Goal: Task Accomplishment & Management: Use online tool/utility

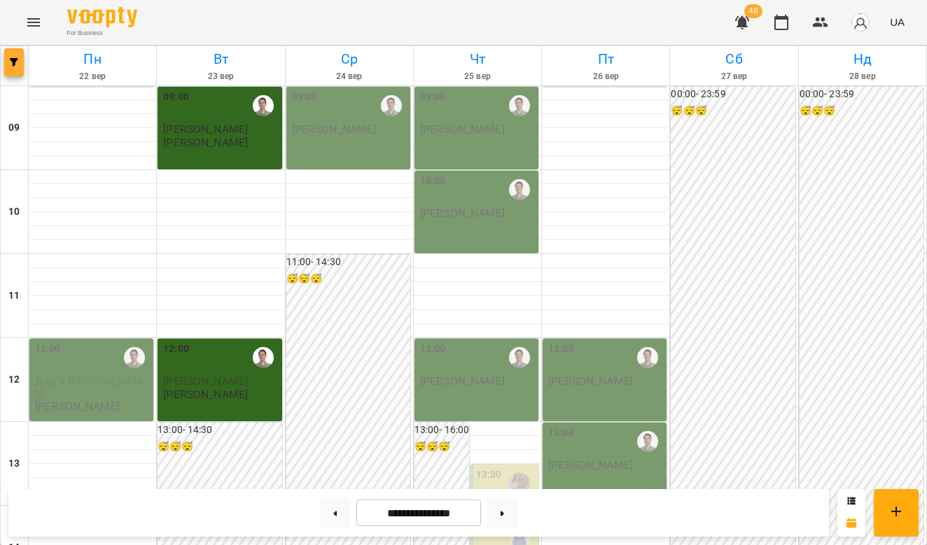
click at [15, 59] on icon "button" at bounding box center [14, 62] width 8 height 8
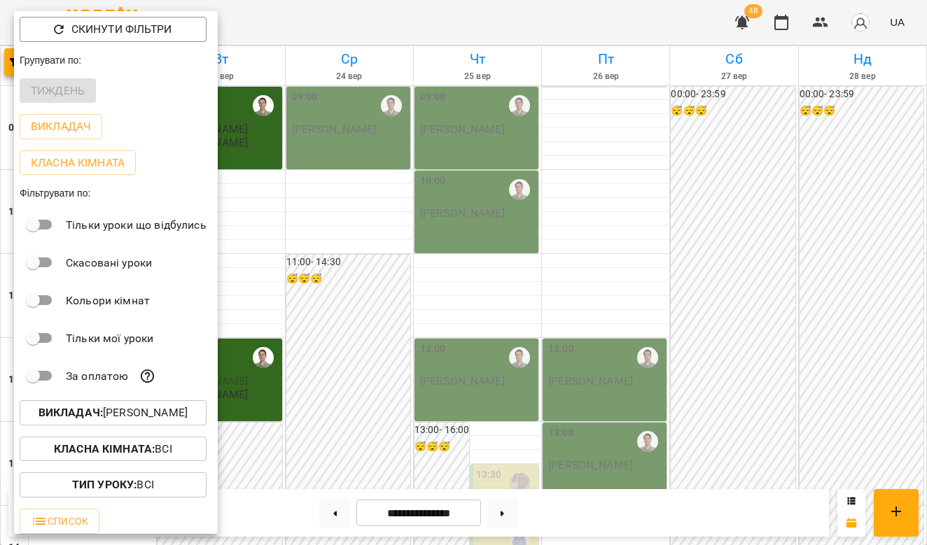
click at [447, 385] on div at bounding box center [463, 272] width 927 height 545
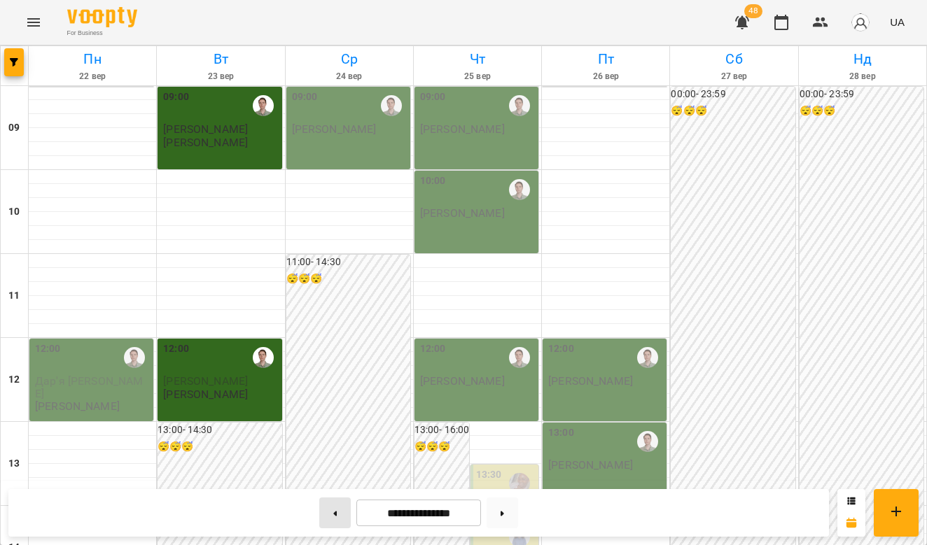
click at [339, 511] on button at bounding box center [334, 513] width 31 height 31
type input "**********"
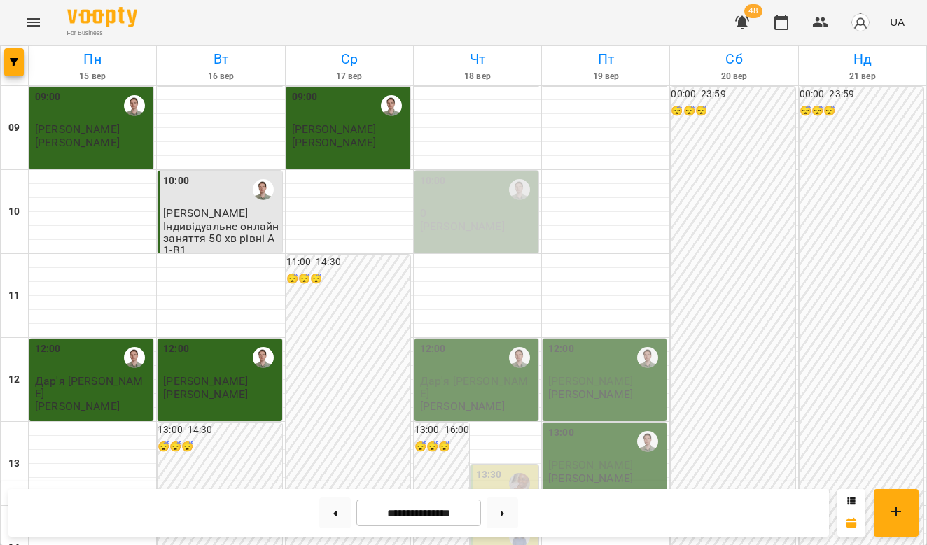
scroll to position [605, 0]
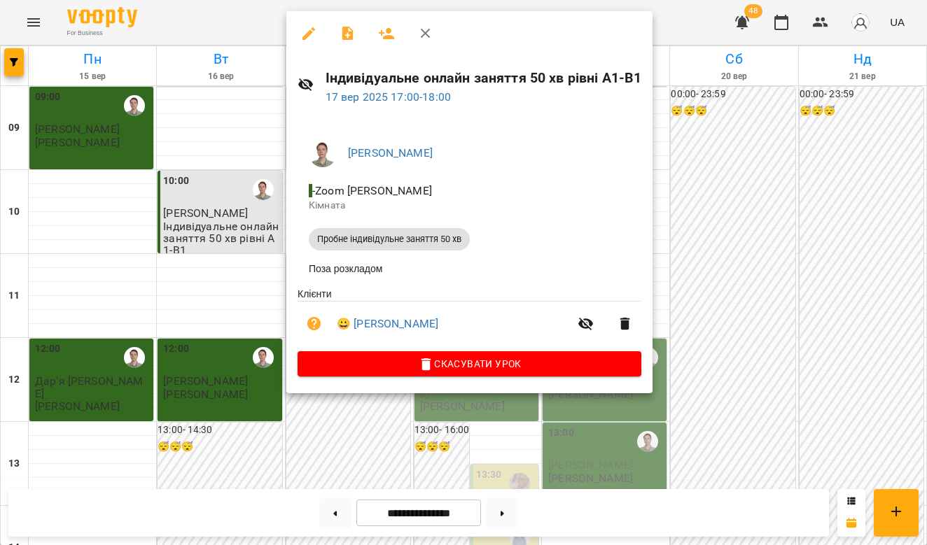
click at [754, 314] on div at bounding box center [463, 272] width 927 height 545
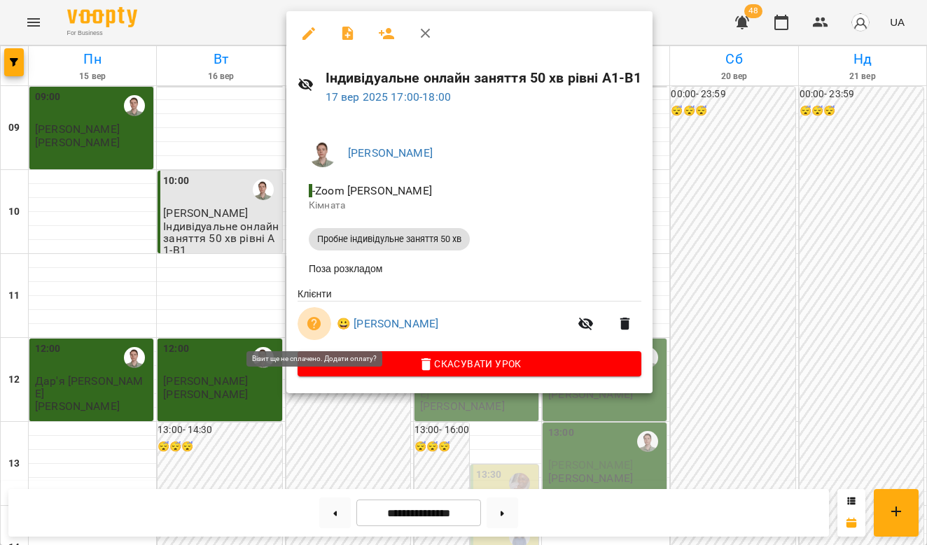
click at [316, 324] on icon "button" at bounding box center [314, 324] width 17 height 17
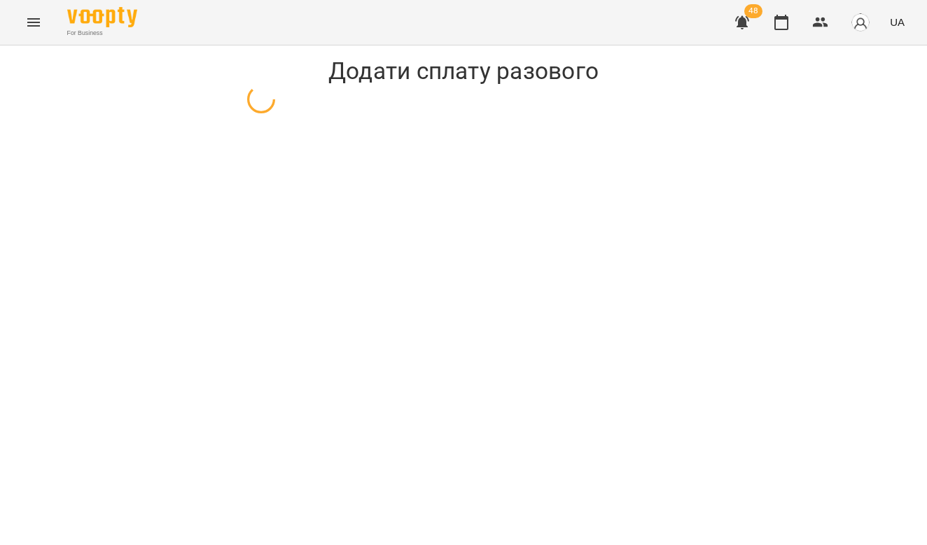
select select "**********"
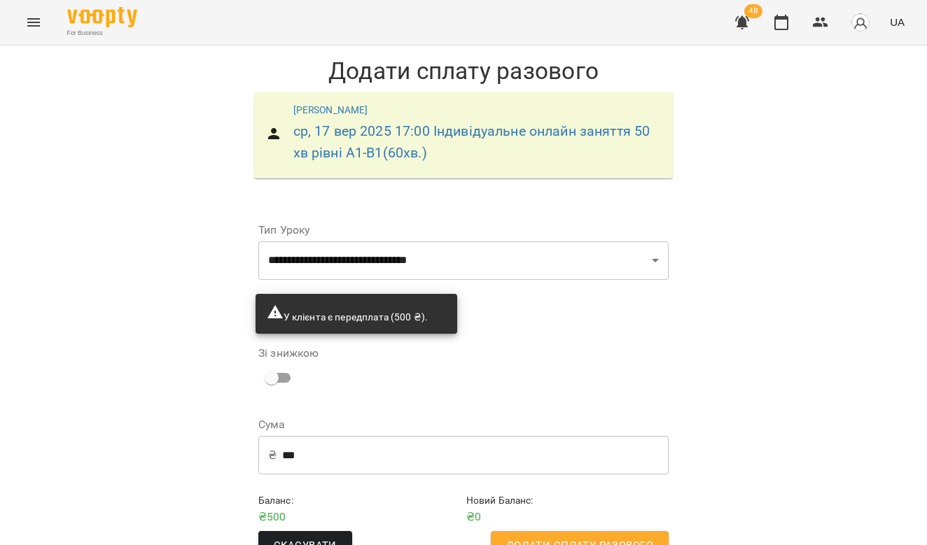
scroll to position [33, 0]
click at [590, 537] on span "Додати сплату разового" at bounding box center [579, 546] width 147 height 18
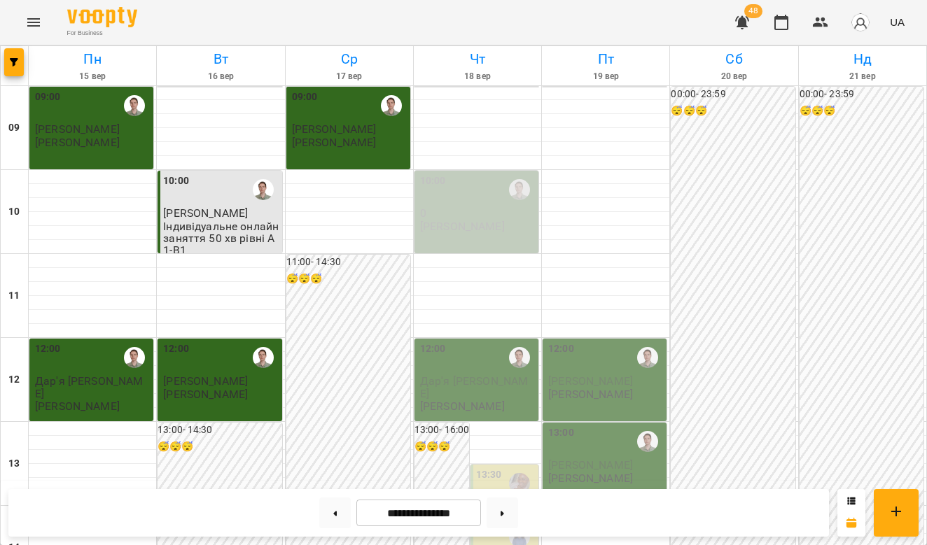
scroll to position [590, 0]
